Goal: Task Accomplishment & Management: Use online tool/utility

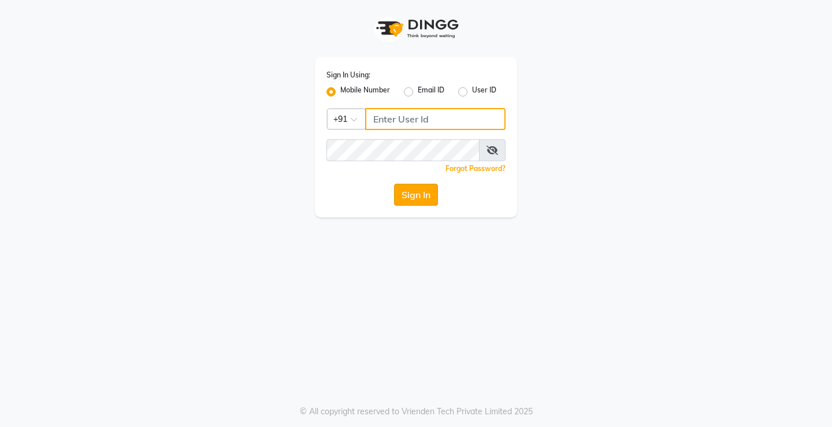
type input "8978120201"
click at [409, 204] on button "Sign In" at bounding box center [416, 195] width 44 height 22
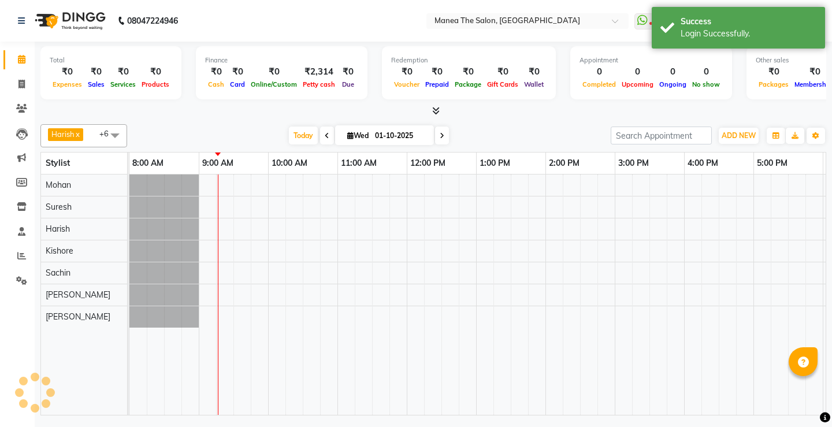
select select "en"
